Goal: Navigation & Orientation: Find specific page/section

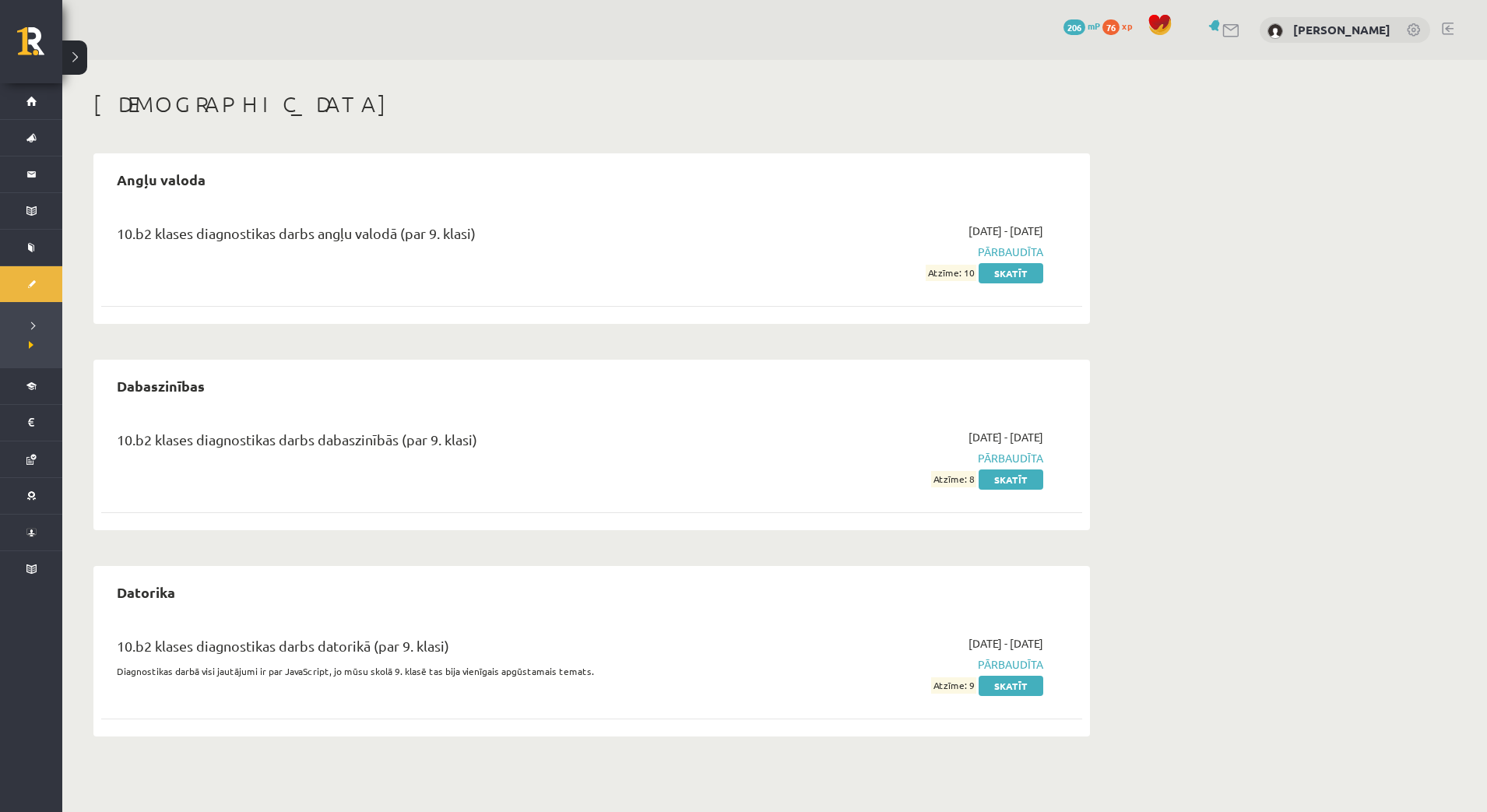
click at [1103, 27] on span "76" at bounding box center [1111, 28] width 17 height 16
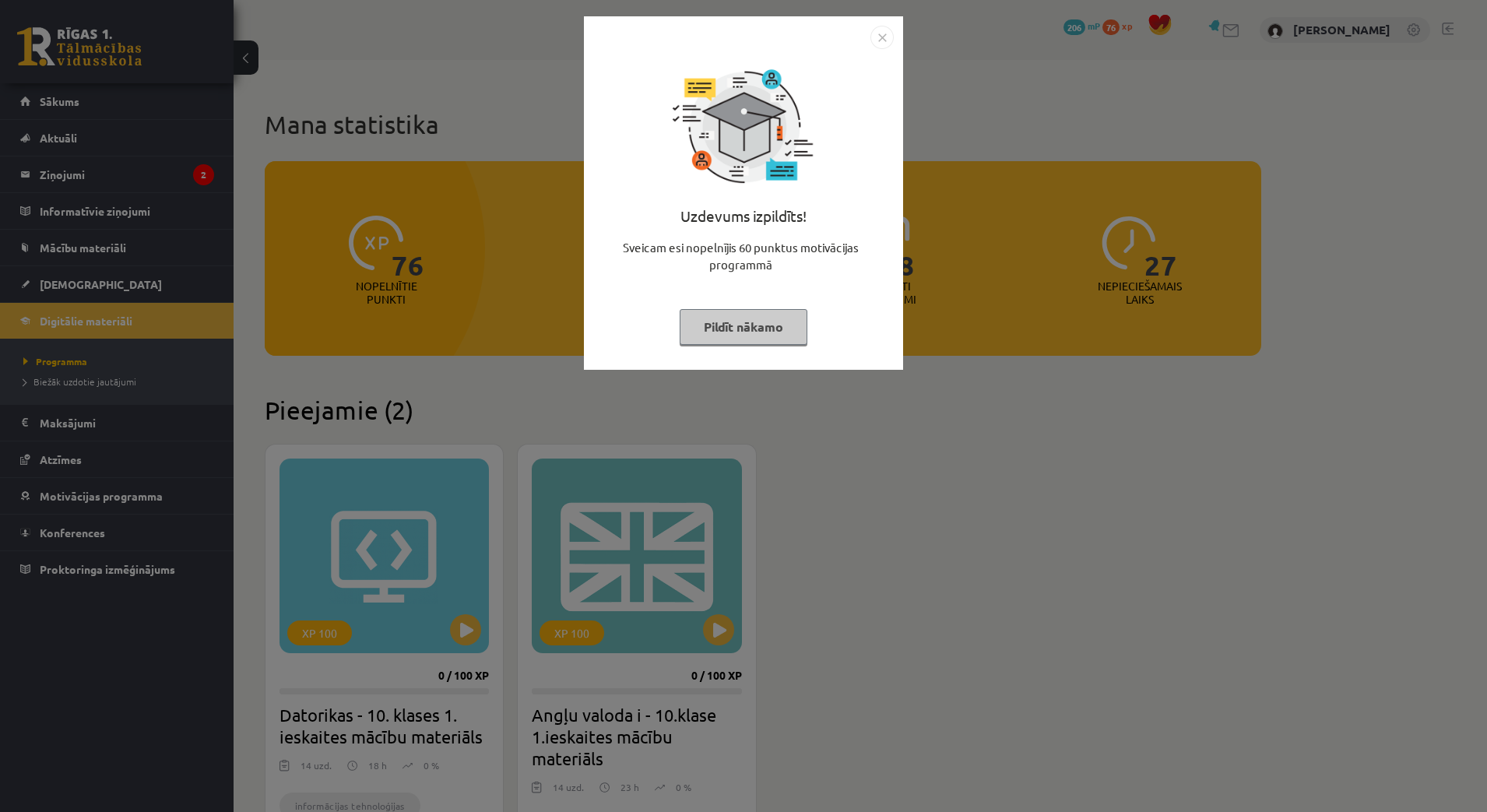
click at [1035, 100] on div "Uzdevums izpildīts! Sveicam esi nopelnījis 60 punktus motivācijas programmā Pil…" at bounding box center [744, 406] width 1487 height 812
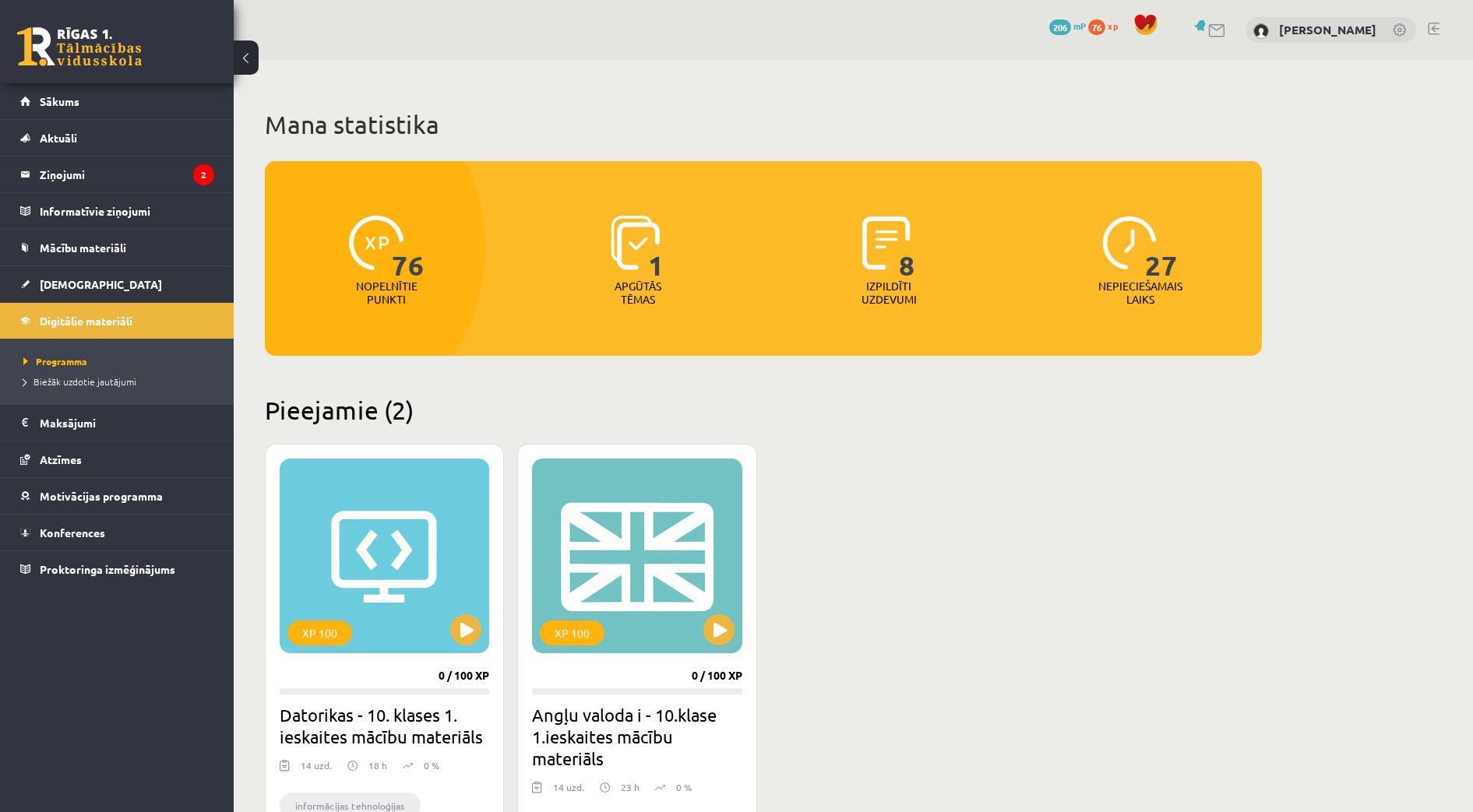
click at [1049, 20] on span "206" at bounding box center [1059, 28] width 22 height 16
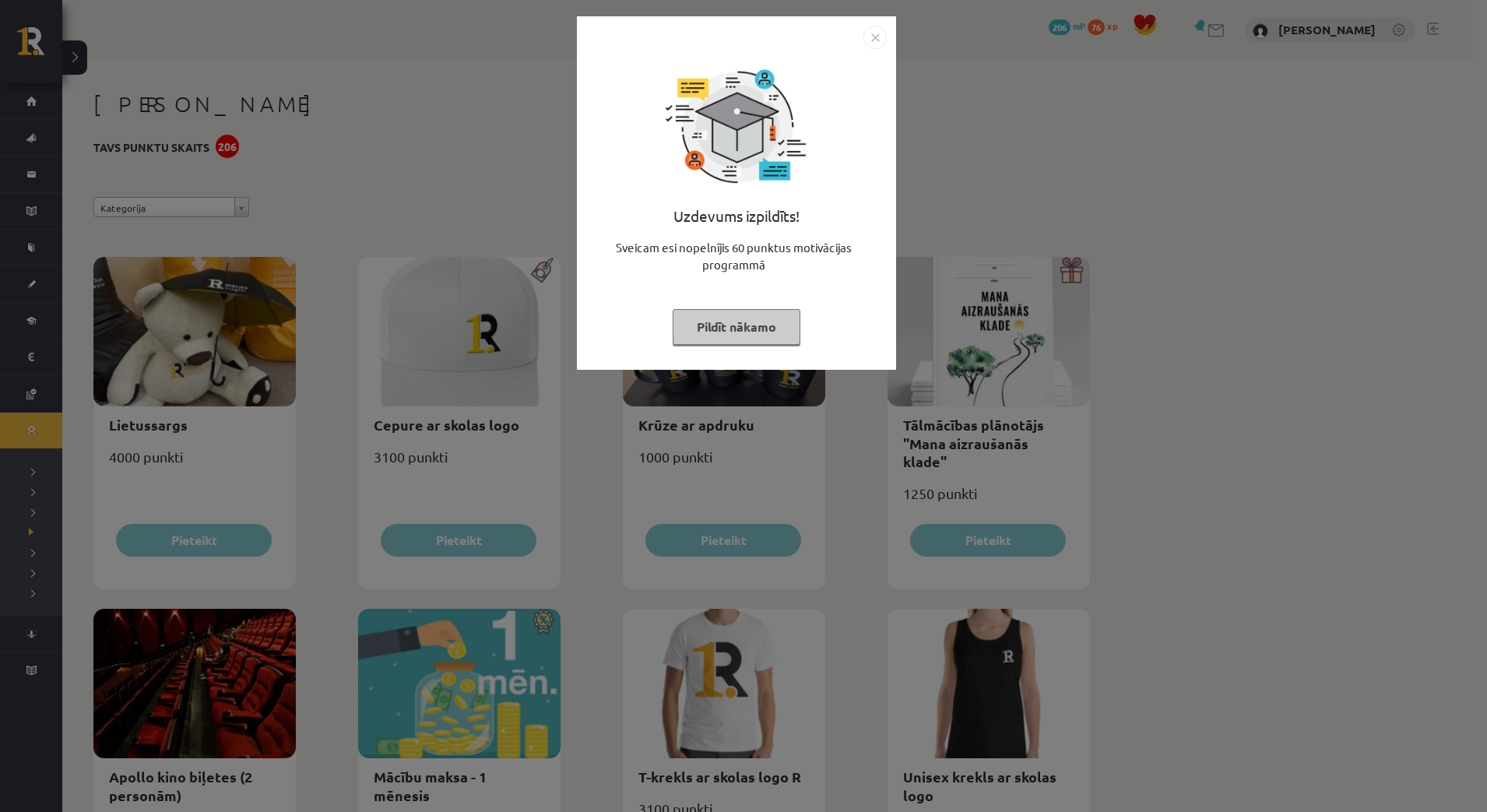
click at [880, 35] on img "Close" at bounding box center [875, 37] width 23 height 23
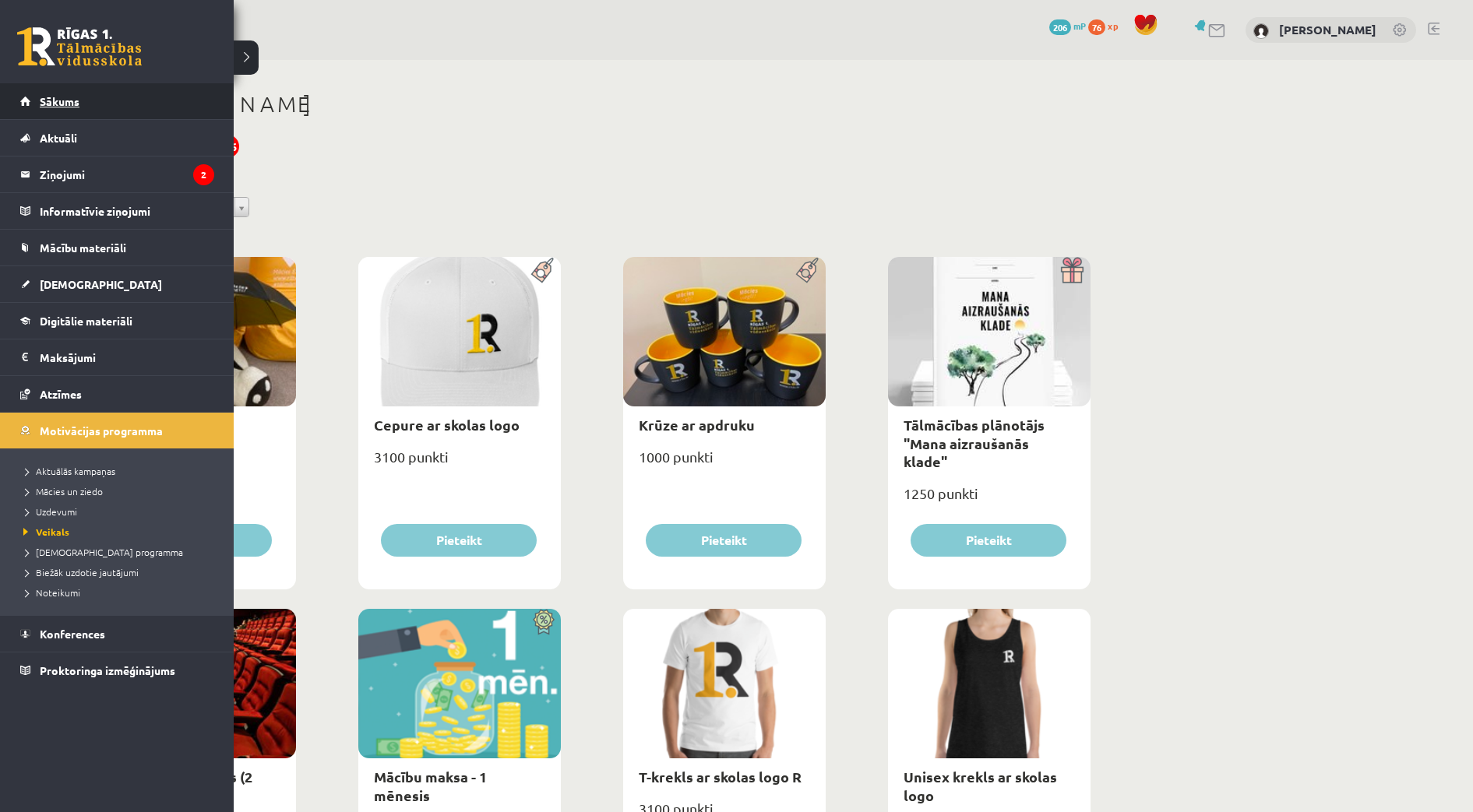
click at [53, 93] on link "Sākums" at bounding box center [117, 101] width 194 height 36
